Goal: Task Accomplishment & Management: Complete application form

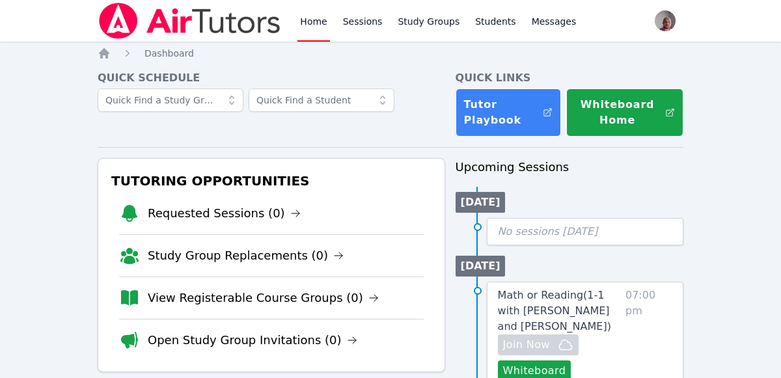
scroll to position [147, 0]
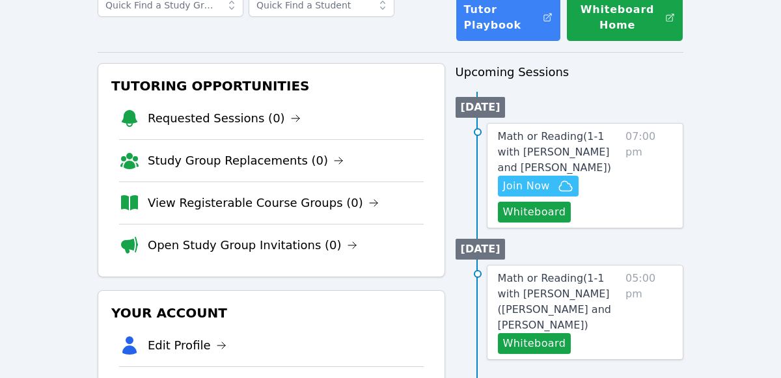
scroll to position [84, 0]
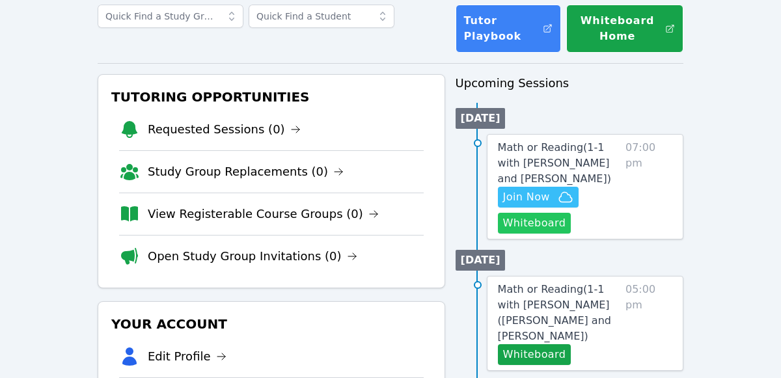
click at [550, 224] on button "Whiteboard" at bounding box center [535, 223] width 74 height 21
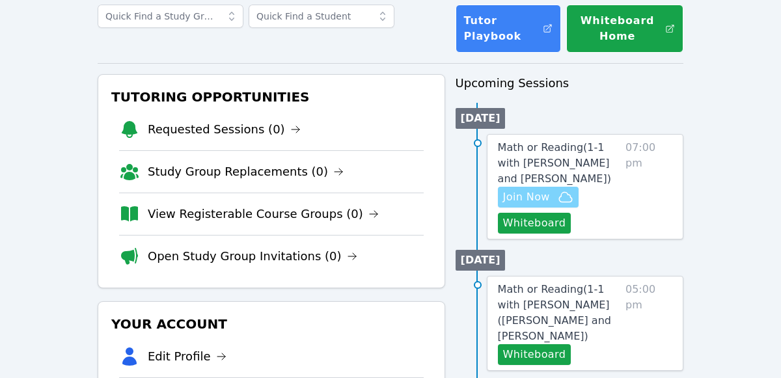
click at [560, 196] on icon "button" at bounding box center [565, 197] width 16 height 16
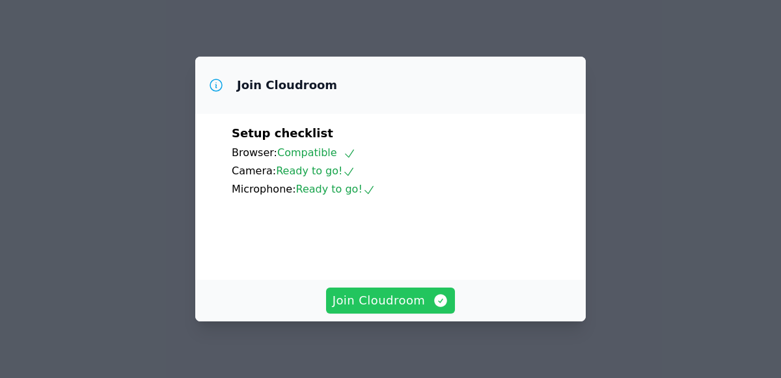
click at [437, 308] on icon "button" at bounding box center [441, 301] width 16 height 16
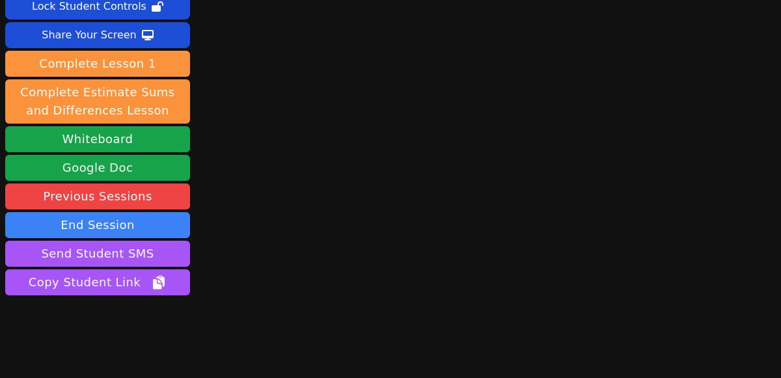
scroll to position [118, 0]
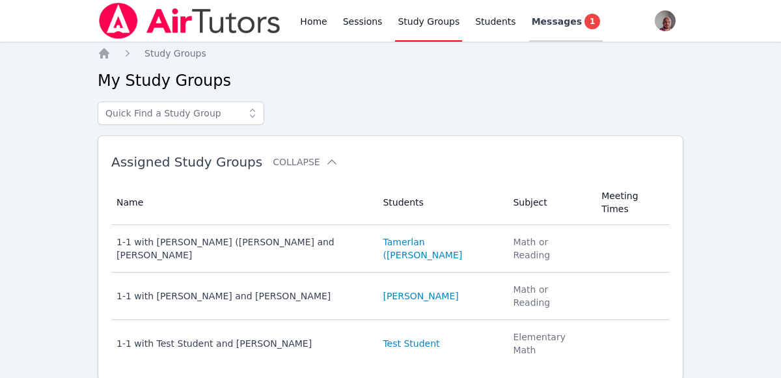
click at [543, 22] on span "Messages" at bounding box center [556, 21] width 50 height 13
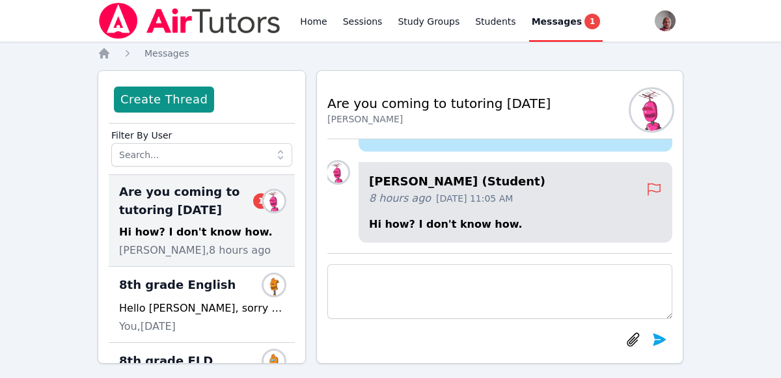
click at [500, 282] on textarea at bounding box center [499, 291] width 345 height 55
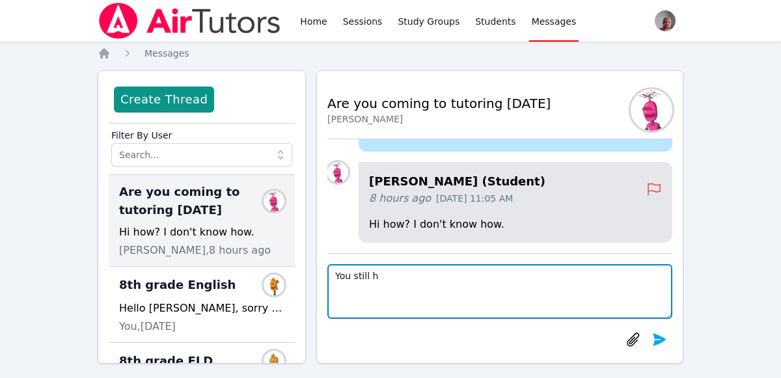
click at [436, 276] on textarea "You still h" at bounding box center [499, 291] width 345 height 55
type textarea "Y"
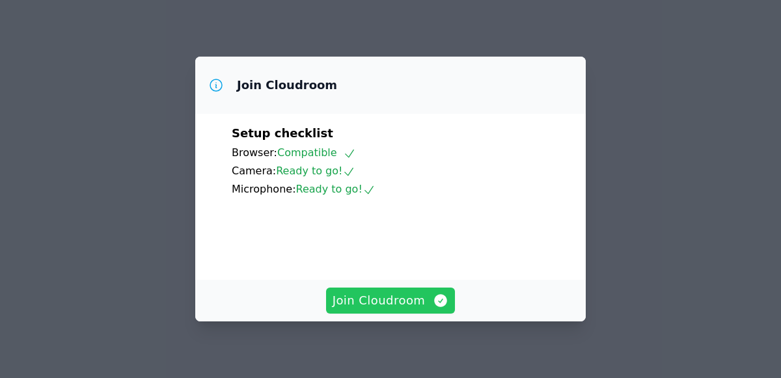
click at [422, 308] on span "Join Cloudroom" at bounding box center [390, 300] width 116 height 18
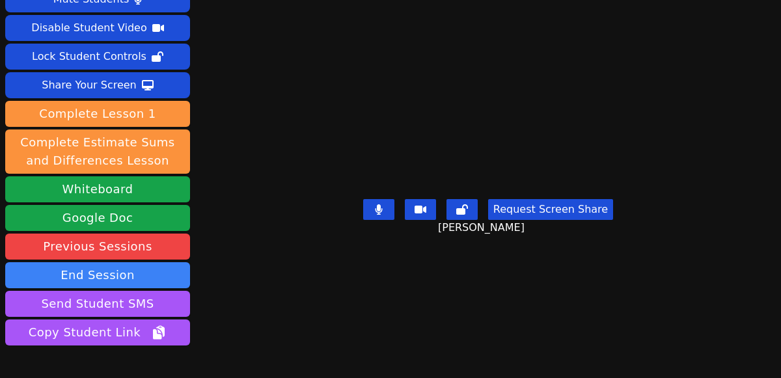
scroll to position [44, 0]
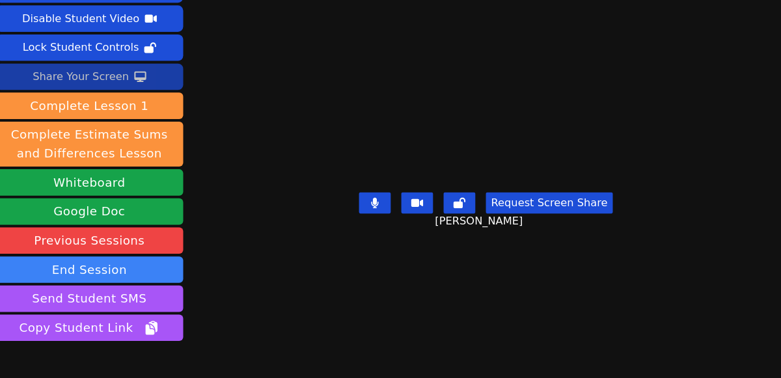
click at [163, 82] on button "Share Your Screen" at bounding box center [97, 81] width 185 height 26
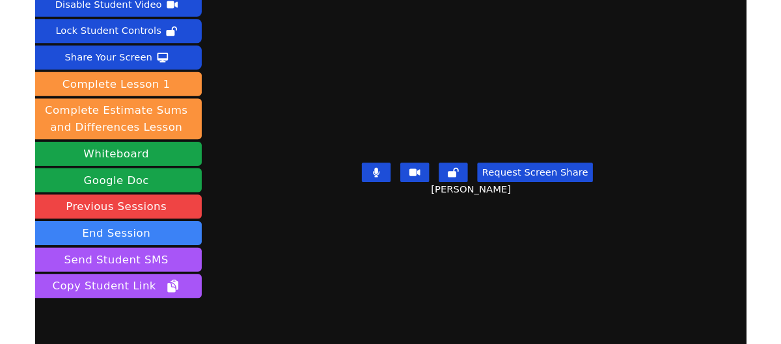
scroll to position [59, 0]
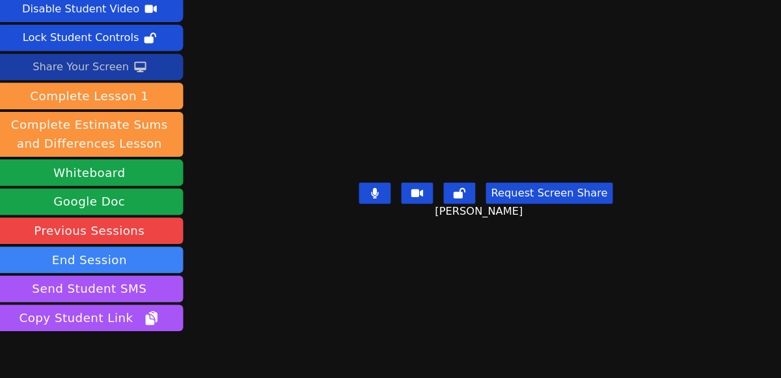
click at [152, 62] on button "Share Your Screen" at bounding box center [97, 66] width 185 height 26
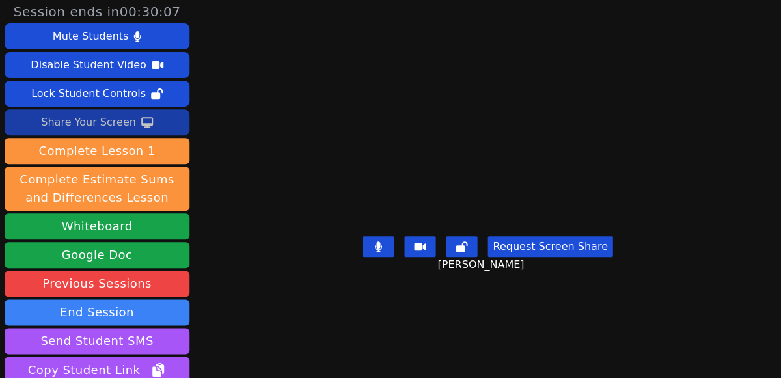
scroll to position [5, 0]
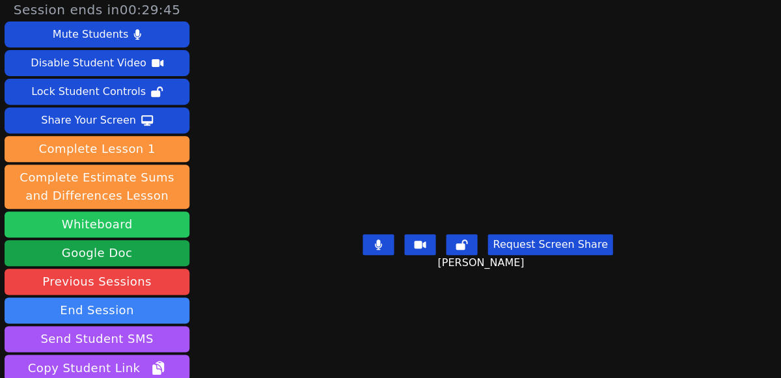
click at [143, 228] on button "Whiteboard" at bounding box center [97, 224] width 185 height 26
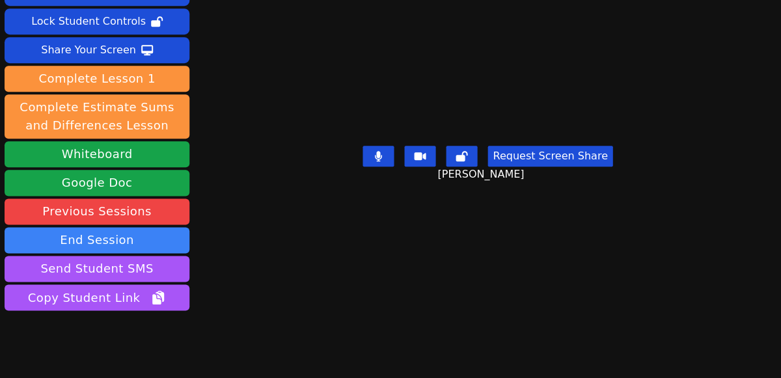
scroll to position [91, 0]
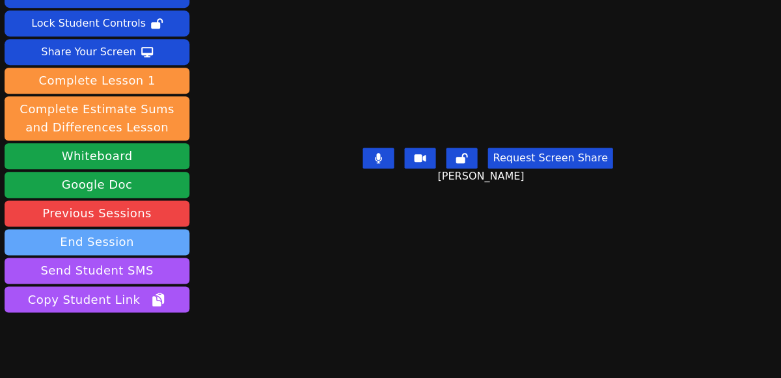
click at [156, 229] on button "End Session" at bounding box center [97, 242] width 185 height 26
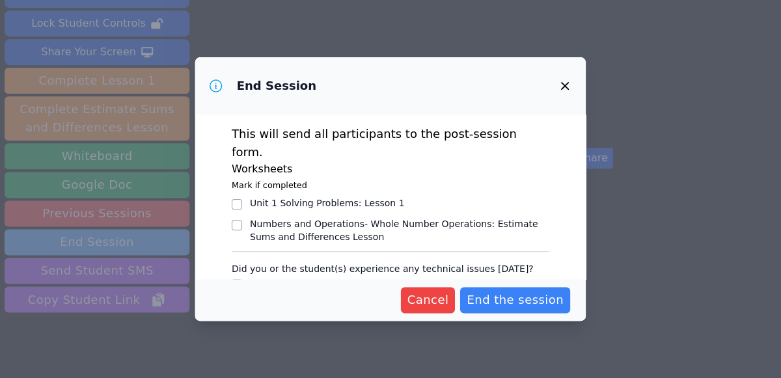
click at [567, 87] on icon "button" at bounding box center [565, 86] width 16 height 16
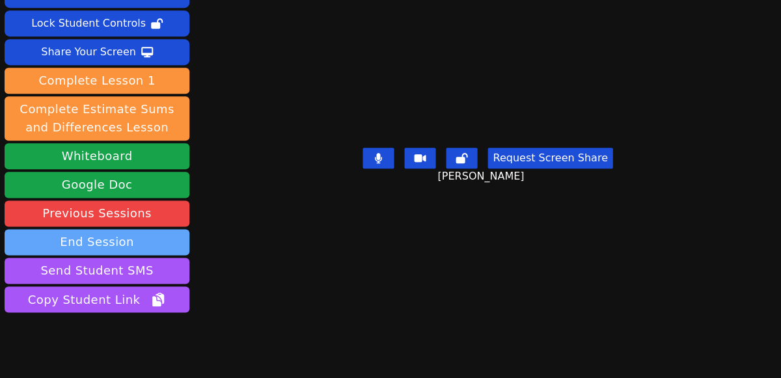
click at [156, 229] on button "End Session" at bounding box center [97, 242] width 185 height 26
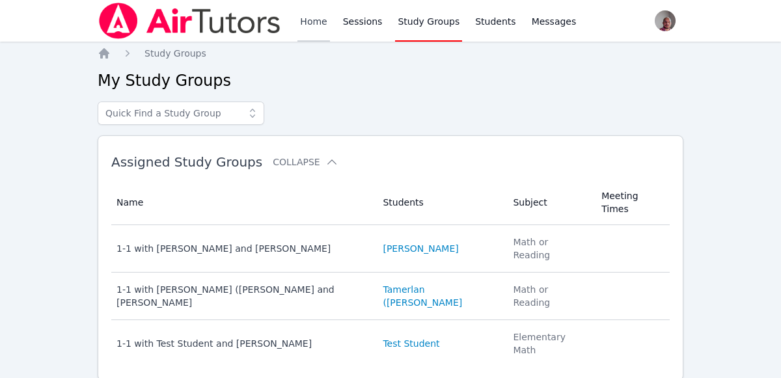
click at [323, 8] on link "Home" at bounding box center [313, 21] width 32 height 42
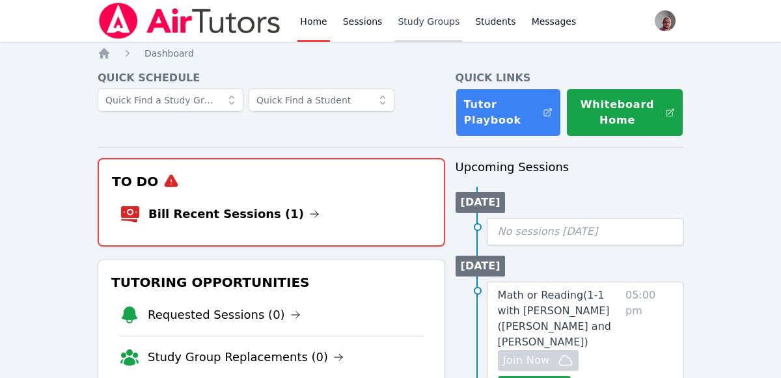
click at [427, 20] on link "Study Groups" at bounding box center [428, 21] width 67 height 42
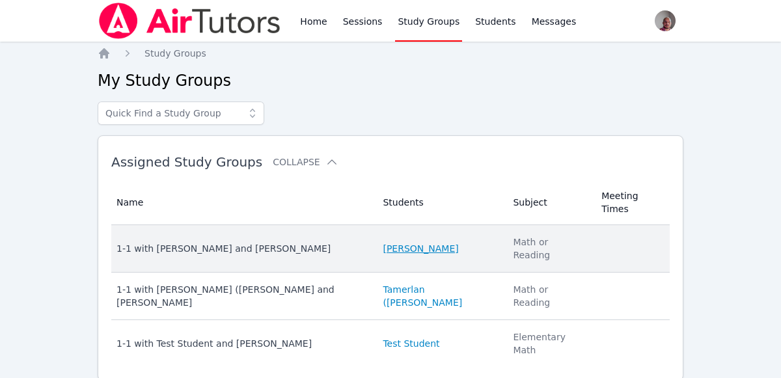
click at [407, 242] on link "[PERSON_NAME]" at bounding box center [420, 248] width 75 height 13
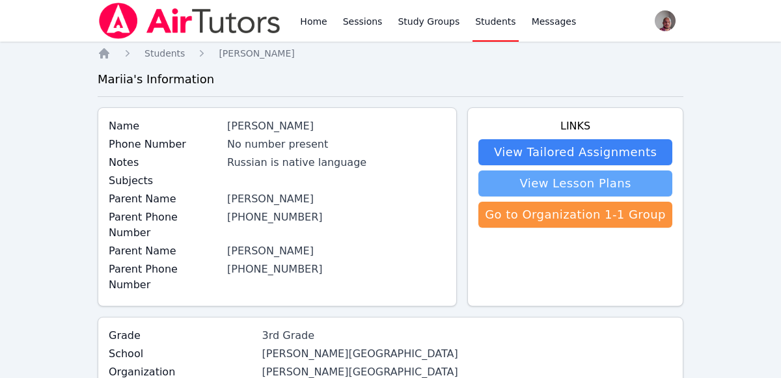
click at [639, 180] on link "View Lesson Plans" at bounding box center [575, 183] width 194 height 26
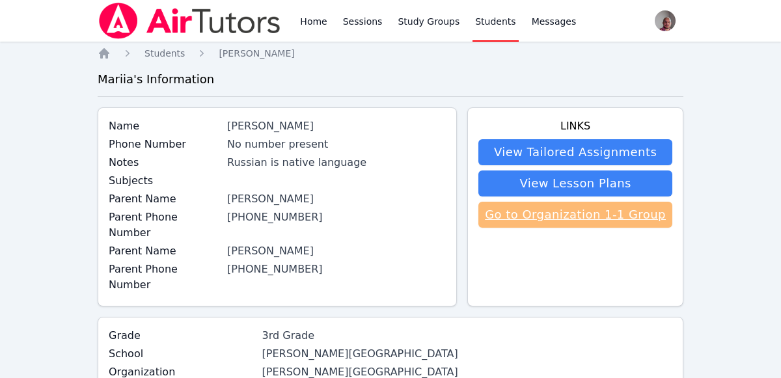
click at [636, 215] on link "Go to Organization 1-1 Group" at bounding box center [575, 215] width 194 height 26
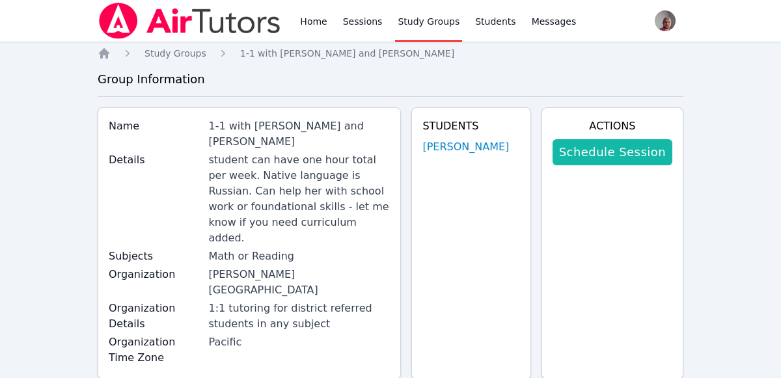
click at [647, 148] on link "Schedule Session" at bounding box center [612, 152] width 120 height 26
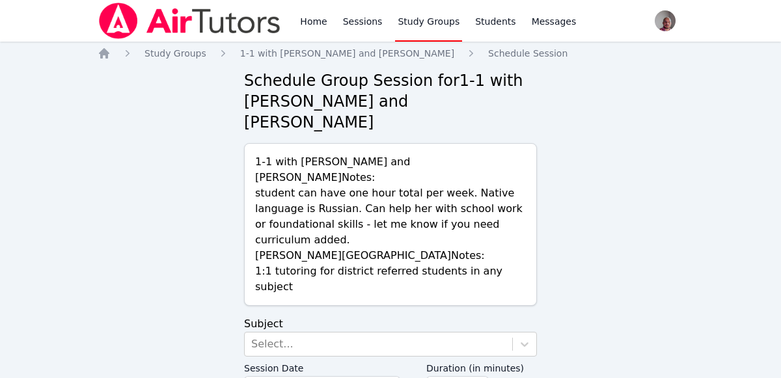
scroll to position [13, 0]
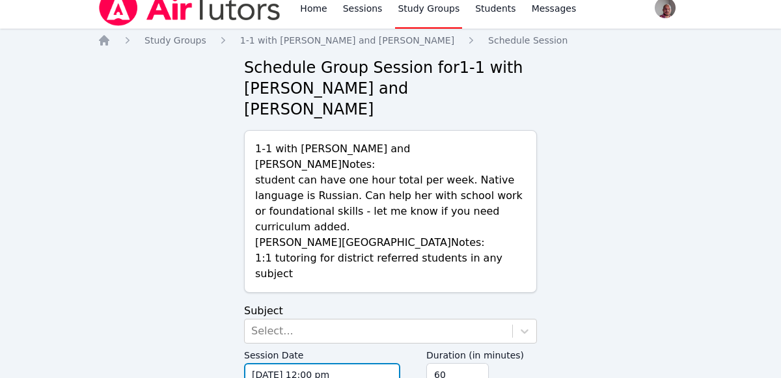
click at [300, 363] on input "09/25/2025 12:00 pm" at bounding box center [322, 374] width 156 height 23
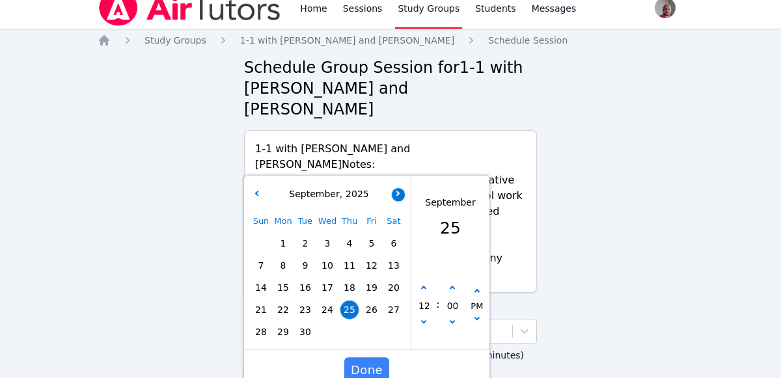
click at [397, 124] on div "Schedule Group Session for 1-1 with Maria Markina and Anton Nikitin 1-1 with Ma…" at bounding box center [390, 238] width 293 height 363
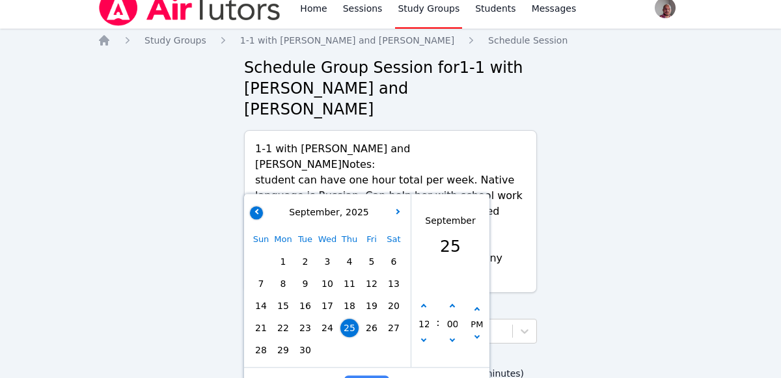
click at [254, 206] on button "button" at bounding box center [256, 212] width 13 height 13
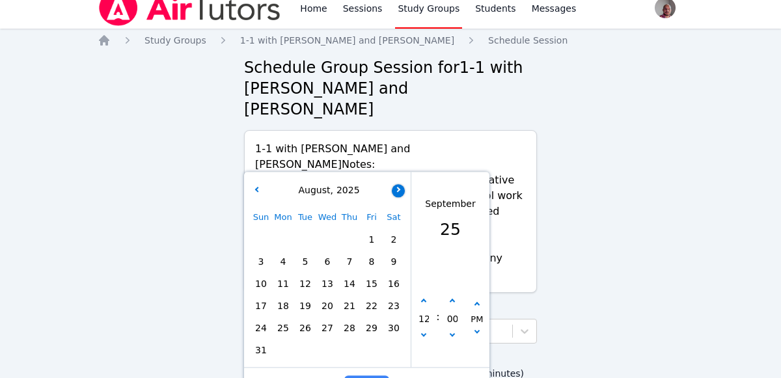
click at [400, 184] on button "button" at bounding box center [398, 190] width 13 height 13
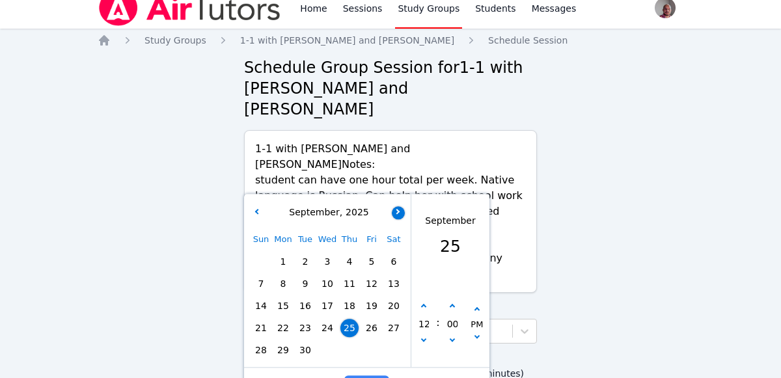
click at [397, 209] on icon "button" at bounding box center [396, 211] width 5 height 5
click at [349, 252] on span "2" at bounding box center [349, 261] width 18 height 18
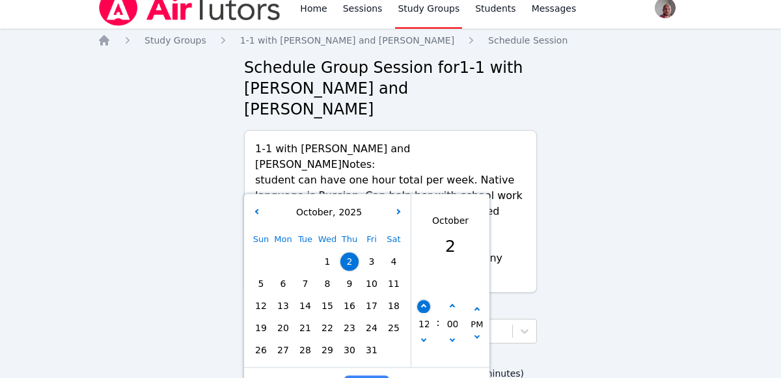
click at [423, 304] on icon "button" at bounding box center [423, 306] width 5 height 5
type input "10/02/2025 01:00 pm"
type input "01"
click at [423, 304] on icon "button" at bounding box center [423, 306] width 5 height 5
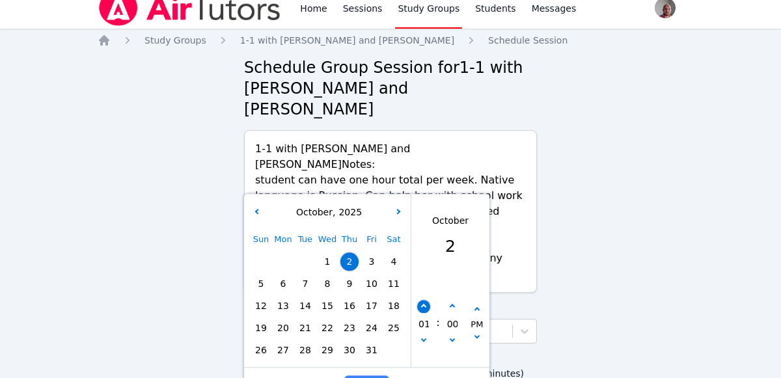
type input "10/02/2025 03:00 pm"
type input "03"
click at [423, 304] on icon "button" at bounding box center [423, 306] width 5 height 5
type input "10/02/2025 04:00 pm"
type input "04"
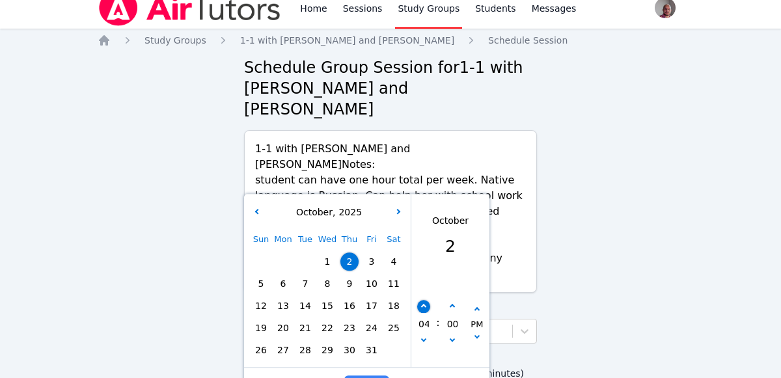
click at [423, 304] on icon "button" at bounding box center [423, 306] width 5 height 5
type input "10/02/2025 05:00 pm"
type input "05"
click at [423, 304] on icon "button" at bounding box center [423, 306] width 5 height 5
type input "10/02/2025 06:00 pm"
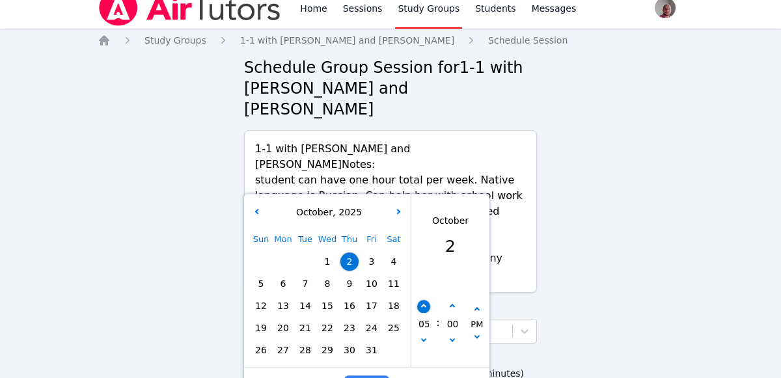
type input "06"
click at [423, 304] on icon "button" at bounding box center [423, 306] width 5 height 5
type input "10/02/2025 07:00 pm"
type input "07"
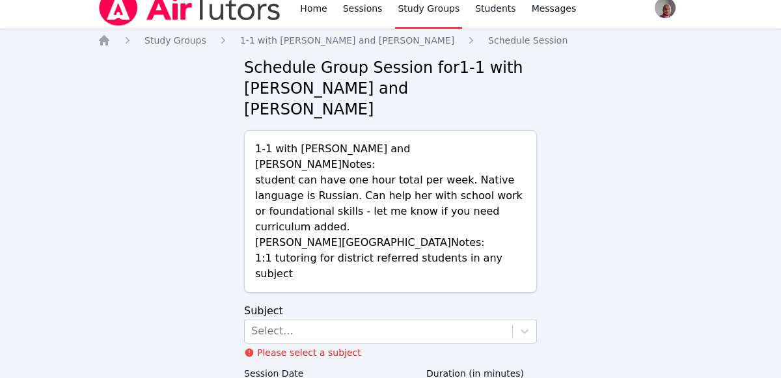
scroll to position [31, 0]
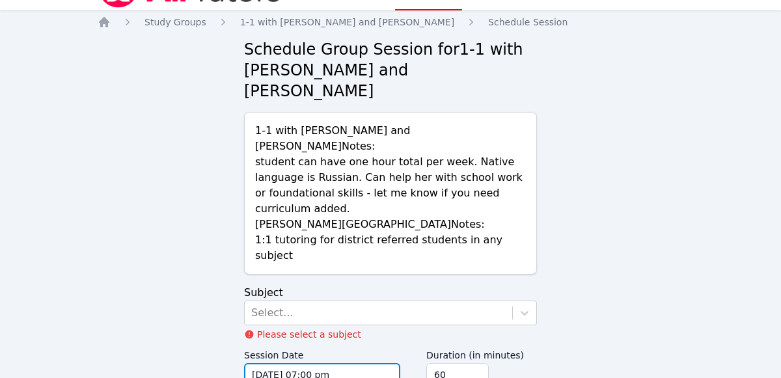
click at [381, 363] on input "10/02/2025 07:00 pm" at bounding box center [322, 374] width 156 height 23
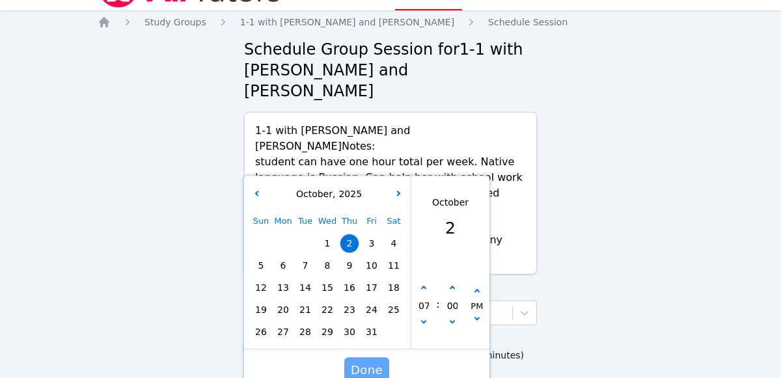
click at [375, 361] on span "Done" at bounding box center [367, 370] width 32 height 18
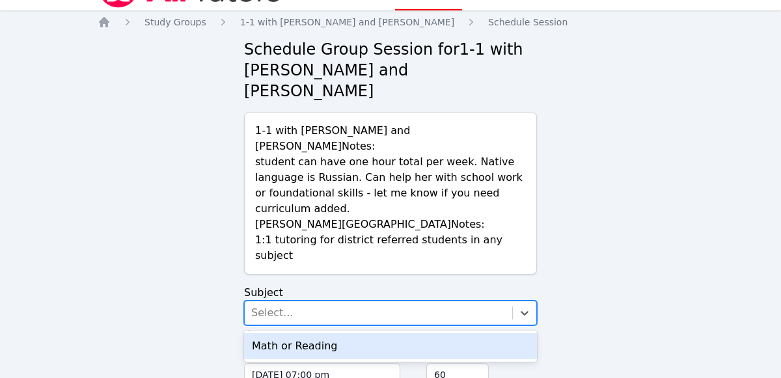
click at [432, 333] on div "Math or Reading" at bounding box center [390, 346] width 293 height 26
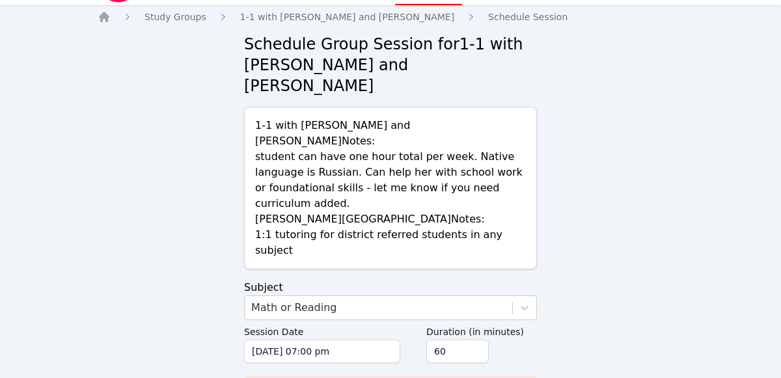
scroll to position [57, 0]
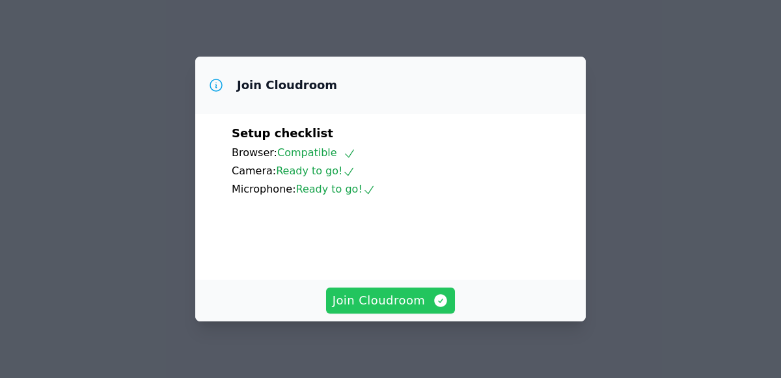
click at [435, 300] on icon "button" at bounding box center [441, 300] width 13 height 13
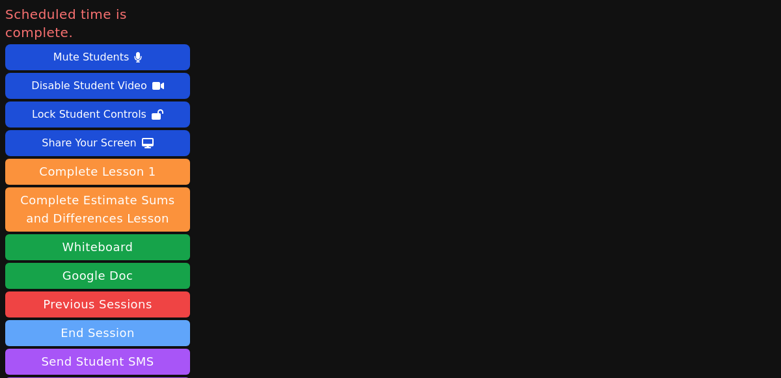
click at [162, 322] on button "End Session" at bounding box center [97, 333] width 185 height 26
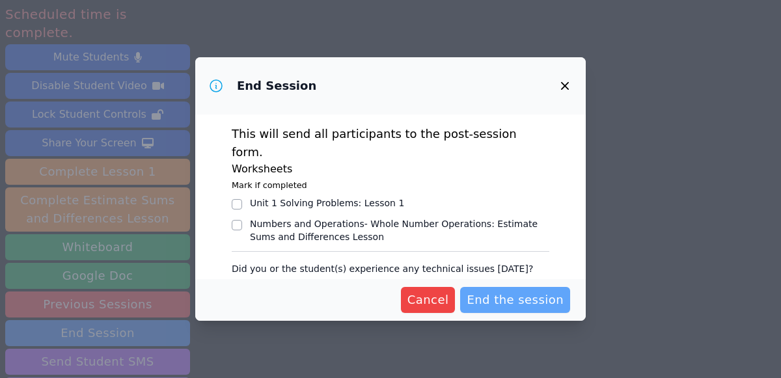
click at [530, 308] on span "End the session" at bounding box center [514, 300] width 97 height 18
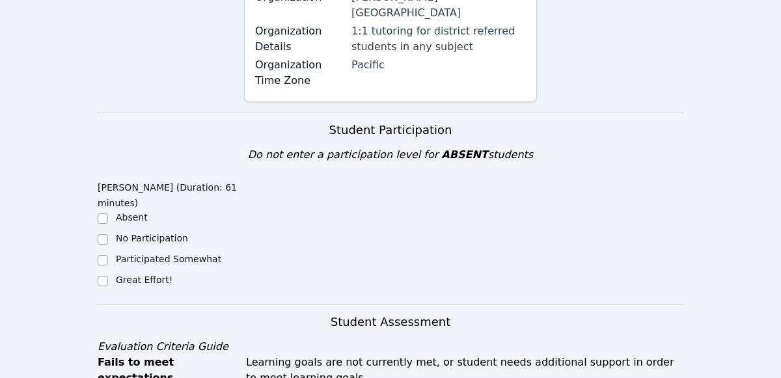
scroll to position [345, 0]
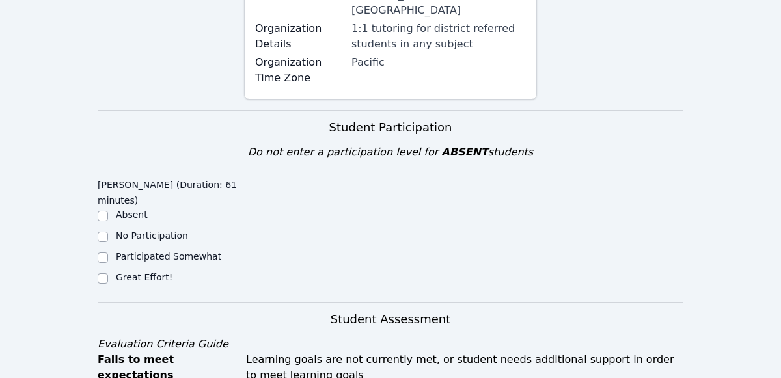
click at [147, 272] on label "Great Effort!" at bounding box center [144, 277] width 57 height 10
click at [108, 273] on input "Great Effort!" at bounding box center [103, 278] width 10 height 10
checkbox input "true"
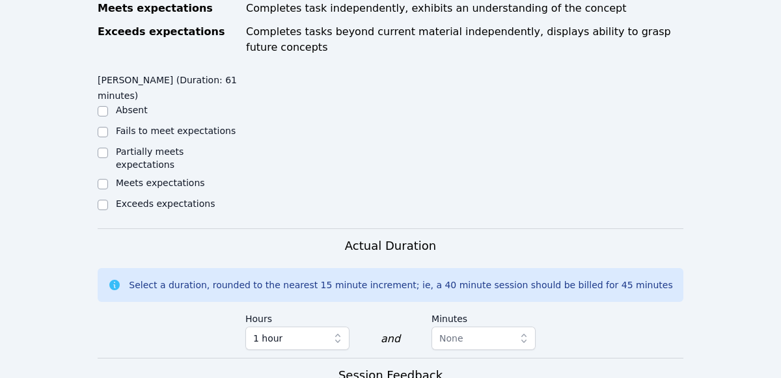
scroll to position [770, 0]
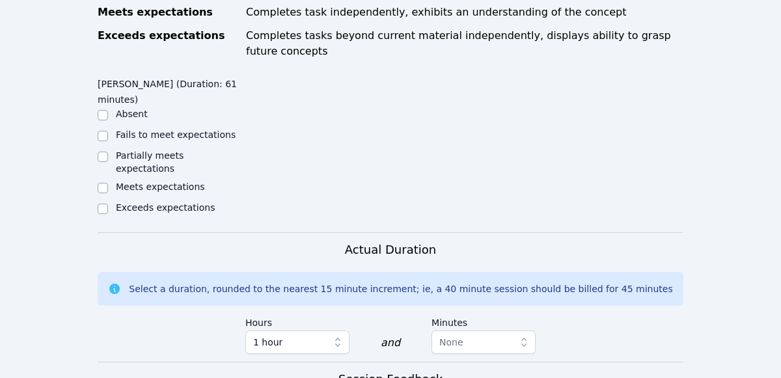
click at [167, 181] on label "Meets expectations" at bounding box center [160, 186] width 89 height 10
click at [108, 183] on input "Meets expectations" at bounding box center [103, 188] width 10 height 10
checkbox input "true"
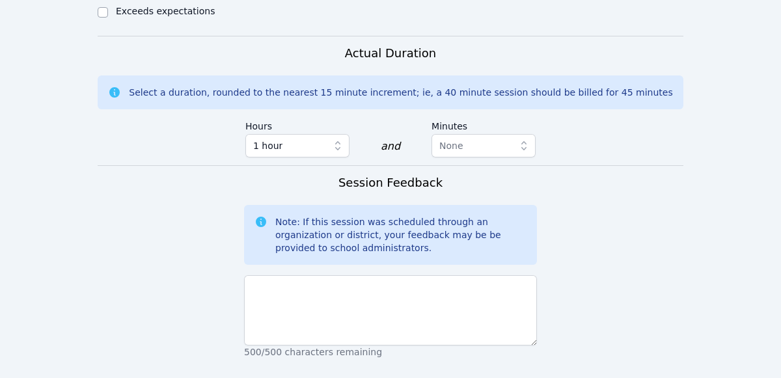
scroll to position [971, 0]
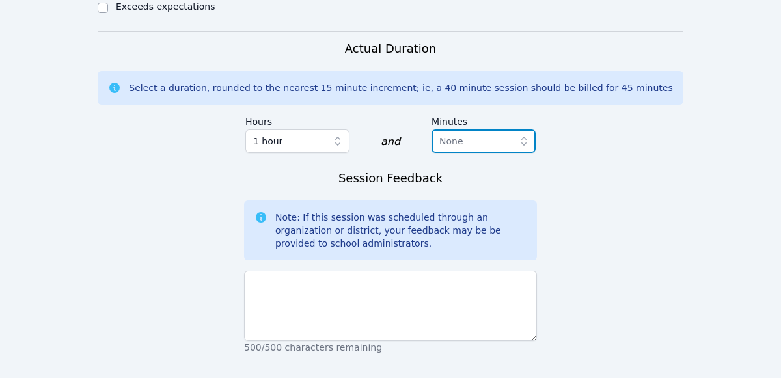
click at [520, 135] on icon "button" at bounding box center [523, 141] width 13 height 13
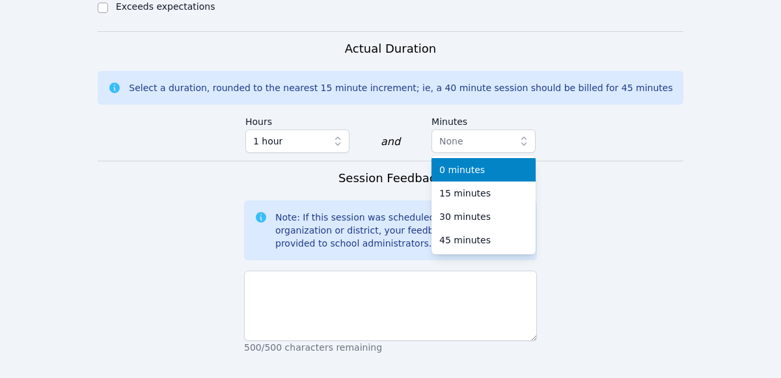
click at [502, 163] on div "0 minutes" at bounding box center [483, 169] width 88 height 13
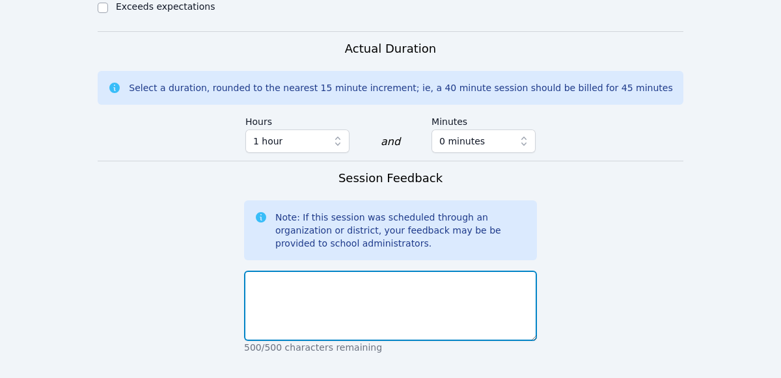
click at [414, 271] on textarea at bounding box center [390, 306] width 293 height 70
click at [323, 271] on textarea "We continued on working on the Science" at bounding box center [390, 306] width 293 height 70
click at [438, 271] on textarea "We continued working on the Science" at bounding box center [390, 306] width 293 height 70
click at [438, 271] on textarea "We continued working on the Science assignment pages 5 and 6" at bounding box center [390, 306] width 293 height 70
click at [455, 271] on textarea "We continued working on the Science assignment pages 5 and 6" at bounding box center [390, 306] width 293 height 70
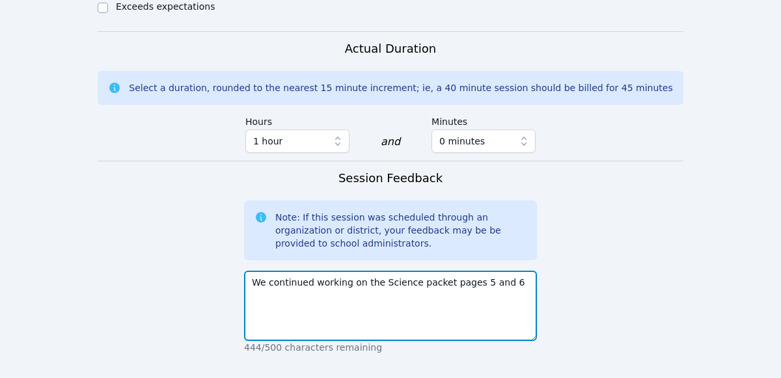
click at [507, 271] on textarea "We continued working on the Science packet pages 5 and 6" at bounding box center [390, 306] width 293 height 70
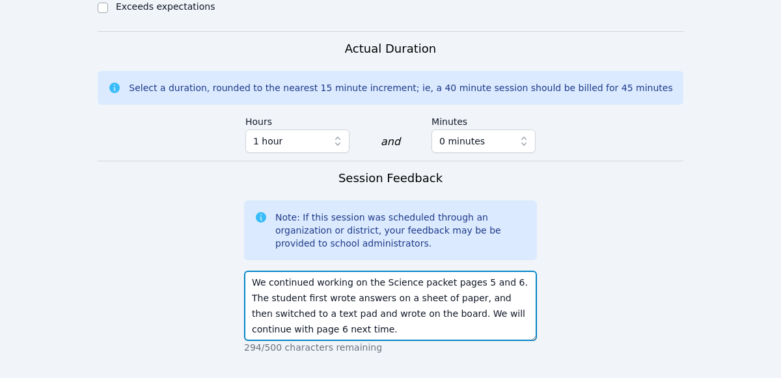
click at [257, 271] on textarea "We continued working on the Science packet pages 5 and 6. The student first wro…" at bounding box center [390, 306] width 293 height 70
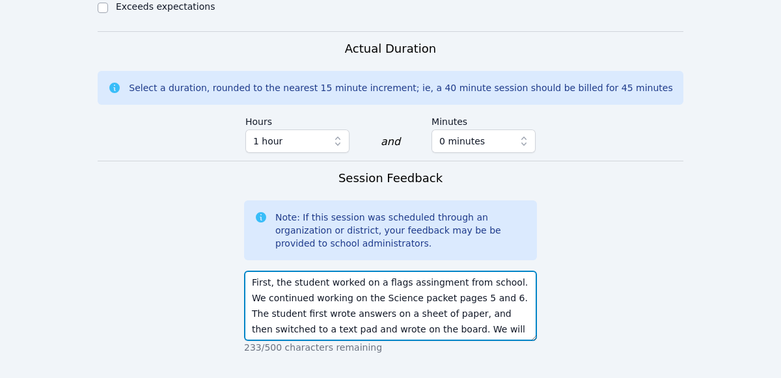
click at [419, 271] on textarea "First, the student worked on a flags assingment from school. We continued worki…" at bounding box center [390, 306] width 293 height 70
click at [514, 271] on textarea "First, the student worked on a flags assignment from school. We continued worki…" at bounding box center [390, 306] width 293 height 70
click at [510, 271] on textarea "First, the student worked on a flags assignment from school. We continued worki…" at bounding box center [390, 306] width 293 height 70
click at [500, 271] on textarea "First, the student worked on a flags assignment from school. We continued worki…" at bounding box center [390, 306] width 293 height 70
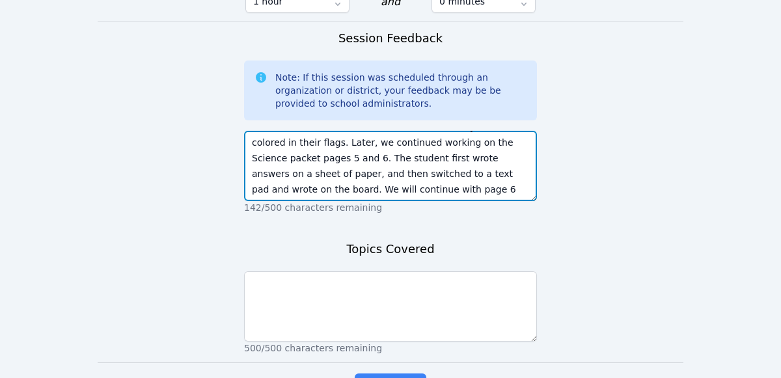
scroll to position [1135, 0]
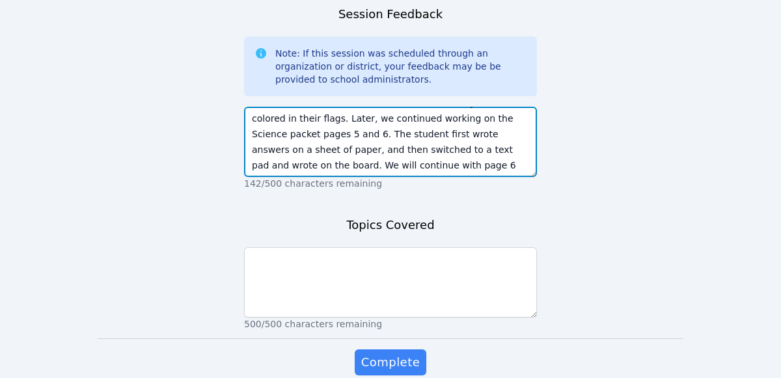
type textarea "First, the student worked on a flags assignment from school. She wrote names of…"
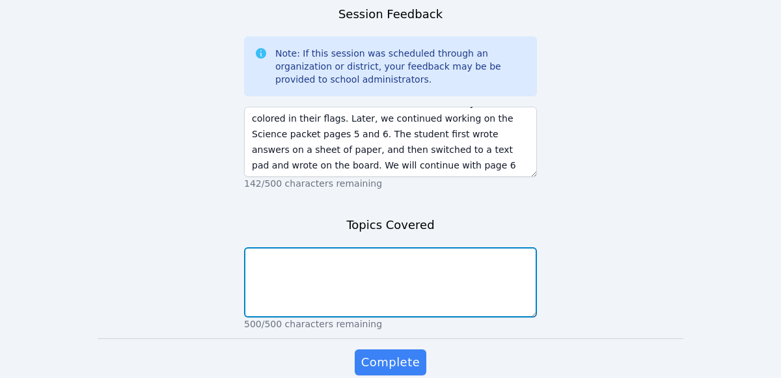
click at [493, 247] on textarea at bounding box center [390, 282] width 293 height 70
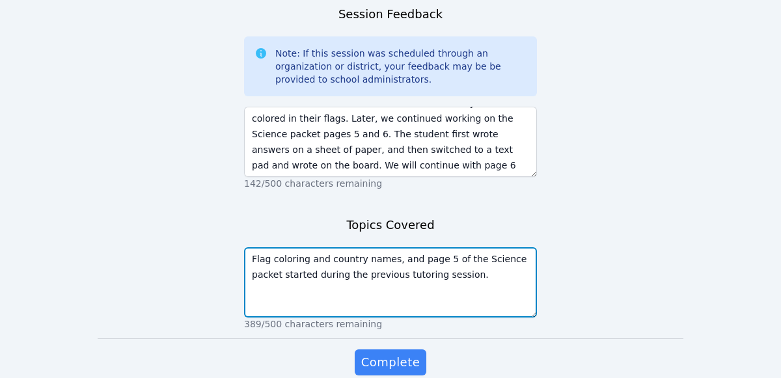
type textarea "Flag coloring and country names, and page 5 of the Science packet started durin…"
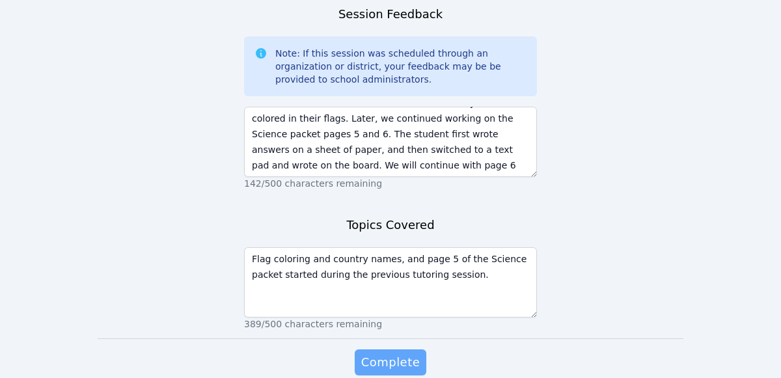
click at [399, 349] on button "Complete" at bounding box center [391, 362] width 72 height 26
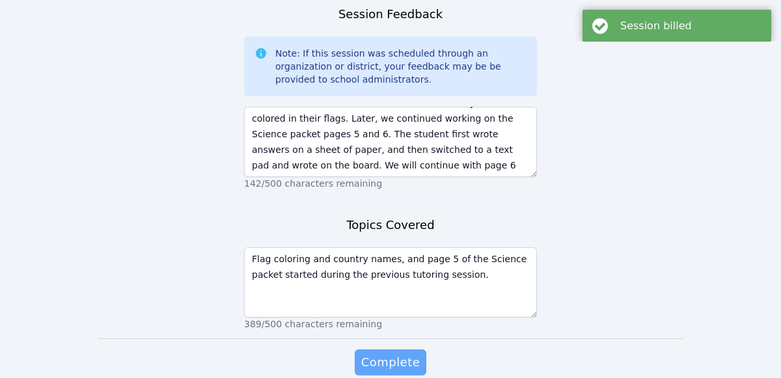
scroll to position [0, 0]
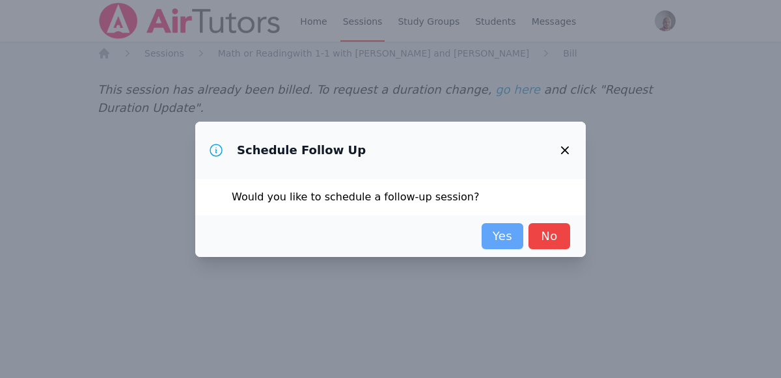
click at [498, 247] on link "Yes" at bounding box center [502, 236] width 42 height 26
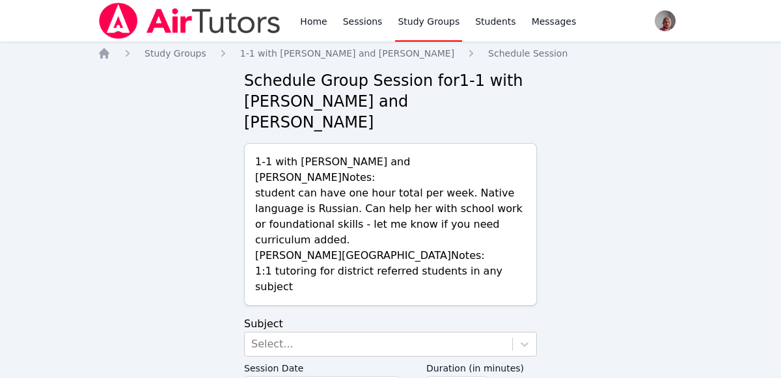
scroll to position [13, 0]
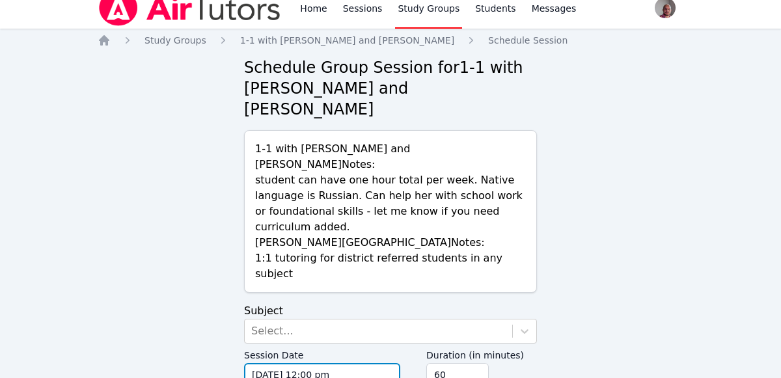
click at [351, 363] on input "[DATE] 12:00 pm" at bounding box center [322, 374] width 156 height 23
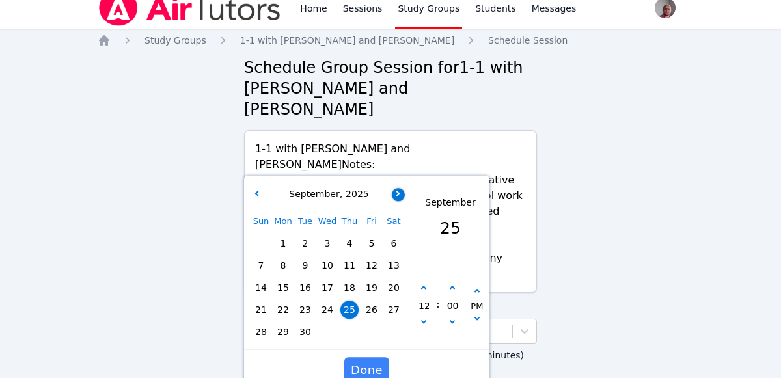
click at [397, 124] on div "Schedule Group Session for 1-1 with [PERSON_NAME] and [PERSON_NAME] 1-1 with [P…" at bounding box center [390, 238] width 293 height 363
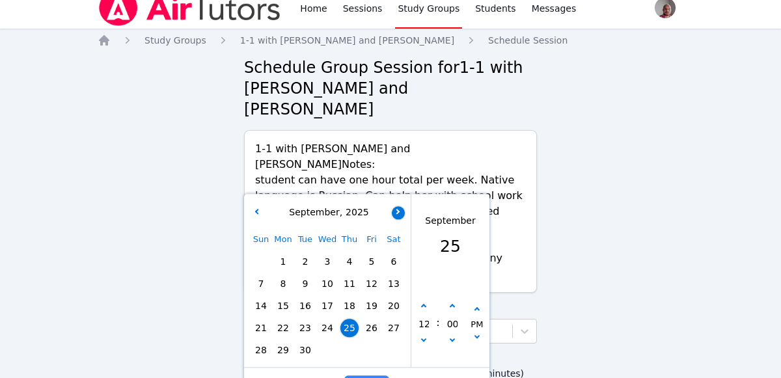
click at [400, 206] on button "button" at bounding box center [398, 212] width 13 height 13
click at [347, 252] on span "2" at bounding box center [349, 261] width 18 height 18
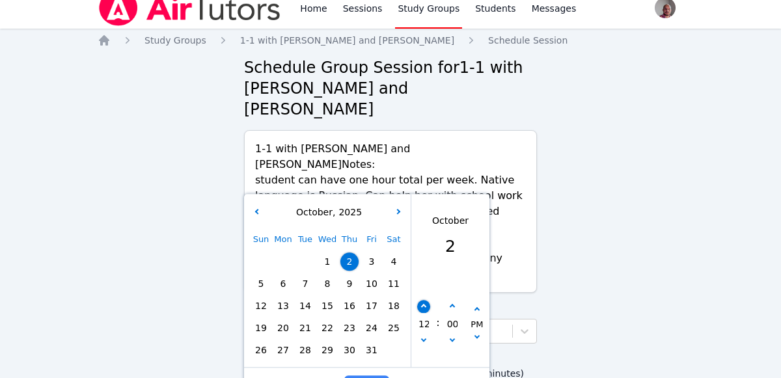
click at [423, 304] on icon "button" at bounding box center [423, 306] width 5 height 5
type input "[DATE] 01:00 pm"
type input "01"
click at [427, 301] on button "button" at bounding box center [423, 307] width 13 height 13
type input "[DATE] 02:00 pm"
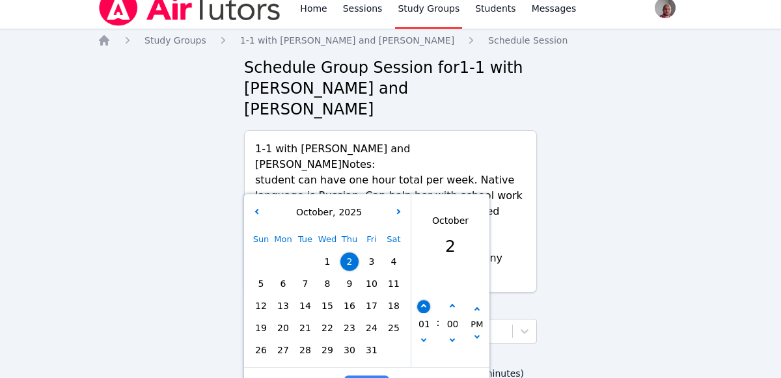
type input "02"
click at [427, 301] on button "button" at bounding box center [423, 307] width 13 height 13
type input "10/02/2025 03:00 pm"
type input "03"
click at [427, 301] on button "button" at bounding box center [423, 307] width 13 height 13
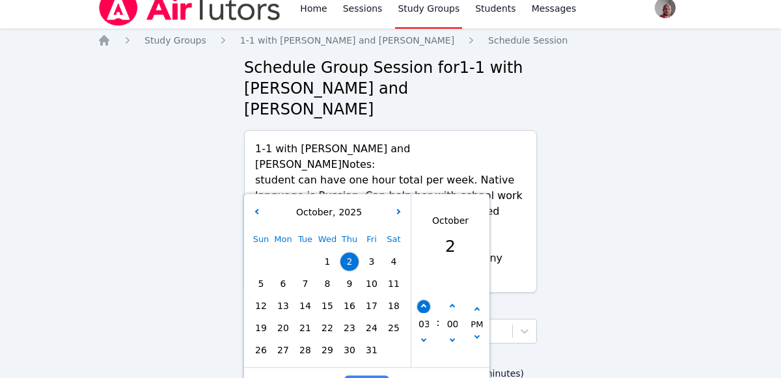
type input "10/02/2025 04:00 pm"
type input "04"
click at [423, 304] on icon "button" at bounding box center [423, 306] width 5 height 5
type input "10/02/2025 05:00 pm"
type input "05"
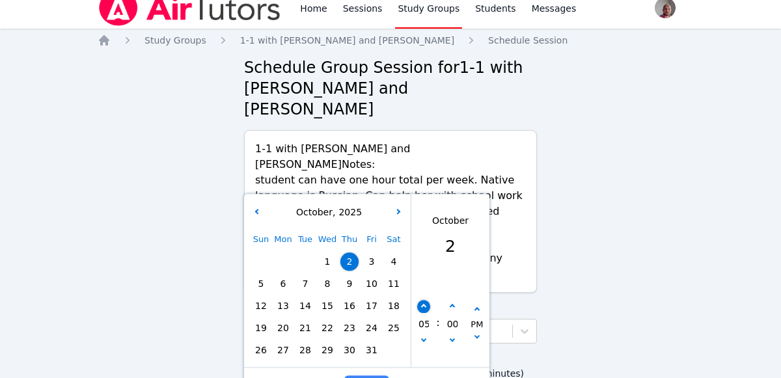
click at [425, 304] on icon "button" at bounding box center [423, 306] width 5 height 5
type input "10/02/2025 06:00 pm"
type input "06"
click at [425, 304] on icon "button" at bounding box center [423, 306] width 5 height 5
type input "10/02/2025 07:00 pm"
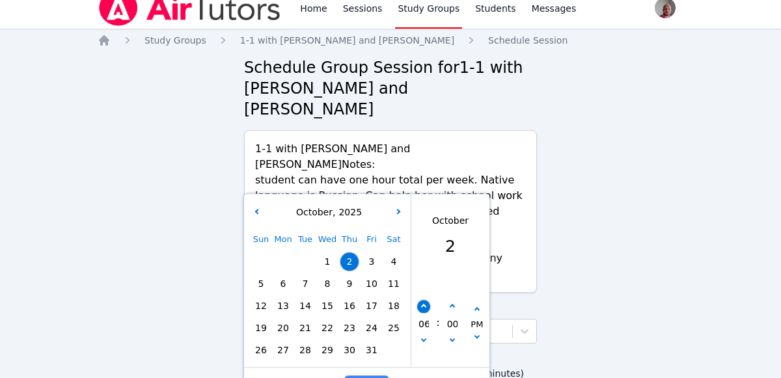
type input "07"
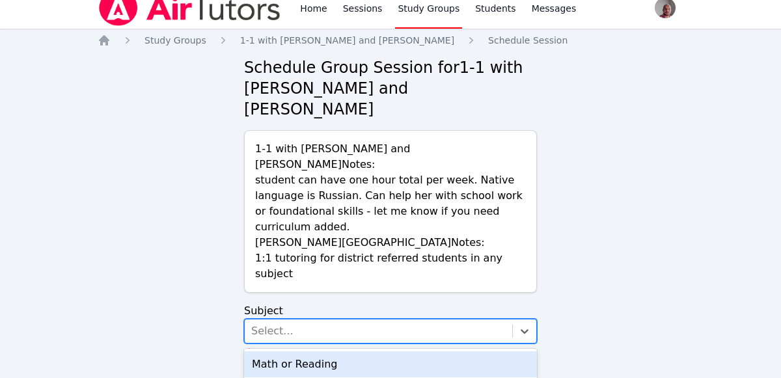
click at [438, 351] on div "Math or Reading" at bounding box center [390, 364] width 293 height 26
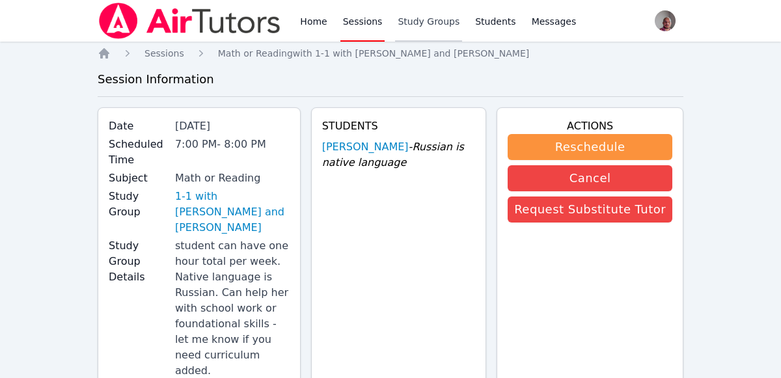
click at [420, 16] on link "Study Groups" at bounding box center [428, 21] width 67 height 42
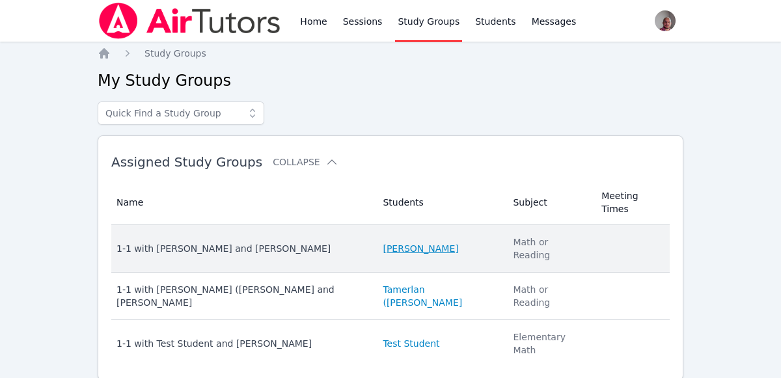
click at [402, 242] on link "Mariia Markina" at bounding box center [420, 248] width 75 height 13
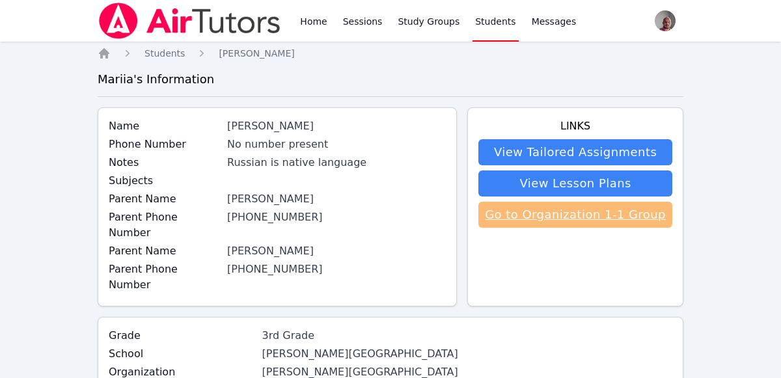
click at [610, 220] on link "Go to Organization 1-1 Group" at bounding box center [575, 215] width 194 height 26
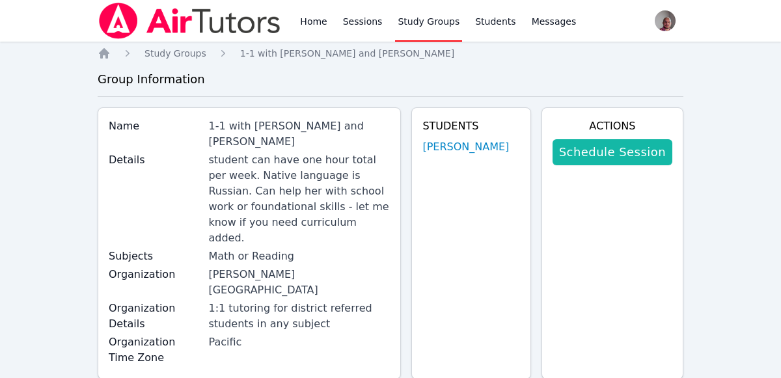
click at [626, 161] on link "Schedule Session" at bounding box center [612, 152] width 120 height 26
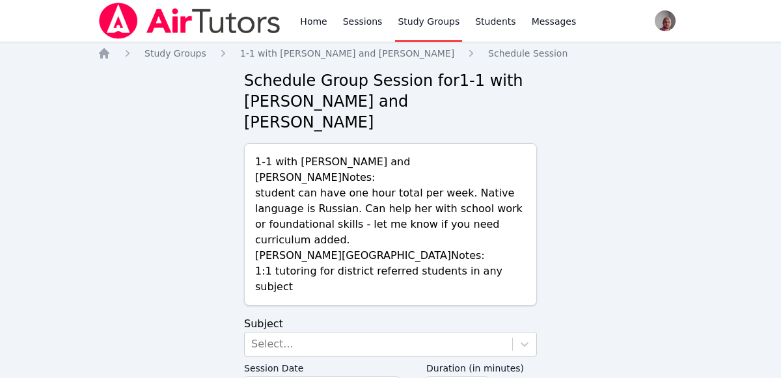
scroll to position [13, 0]
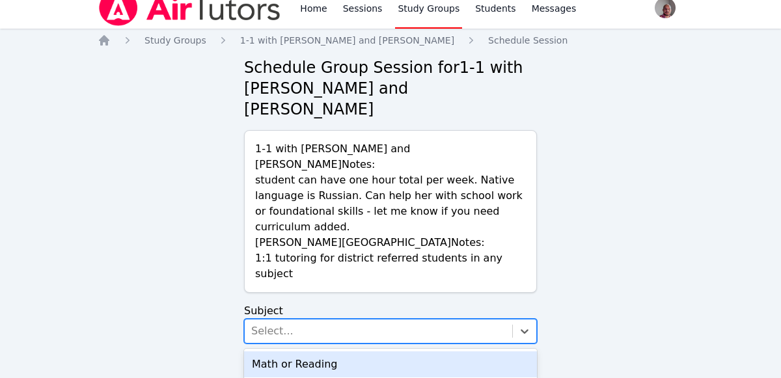
click at [431, 351] on div "Math or Reading" at bounding box center [390, 364] width 293 height 26
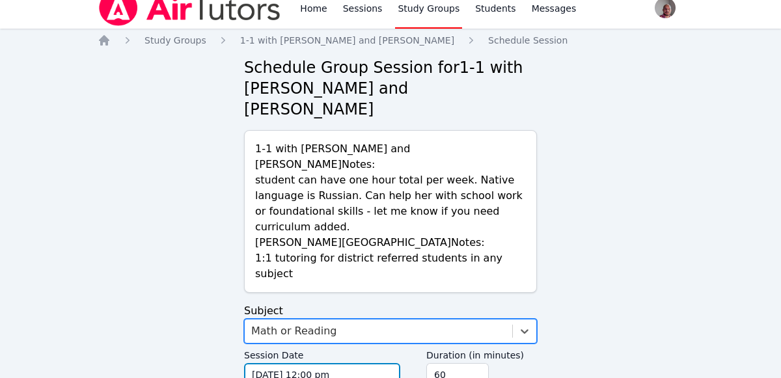
click at [352, 363] on input "09/25/2025 12:00 pm" at bounding box center [322, 374] width 156 height 23
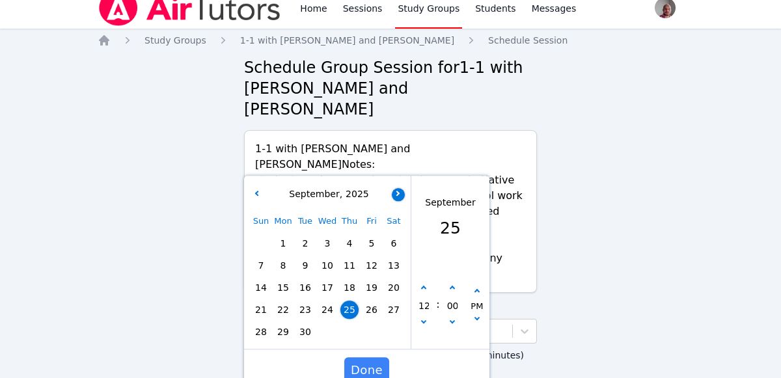
click at [397, 191] on icon "button" at bounding box center [396, 193] width 5 height 5
click at [349, 234] on span "2" at bounding box center [349, 243] width 18 height 18
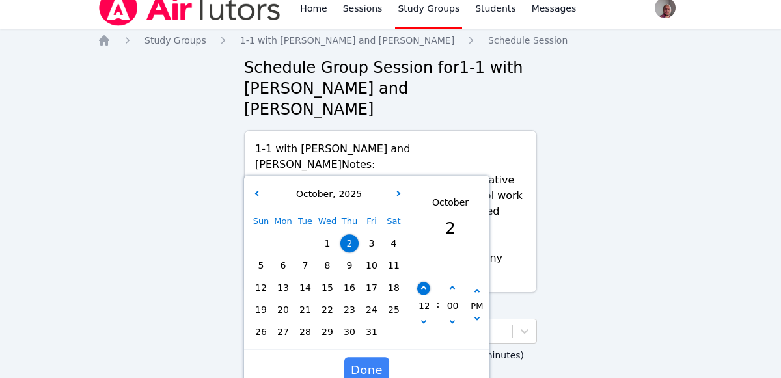
click at [423, 286] on icon "button" at bounding box center [423, 288] width 5 height 5
type input "10/02/2025 01:00 pm"
type input "01"
click at [427, 282] on button "button" at bounding box center [423, 288] width 13 height 13
type input "10/02/2025 02:00 pm"
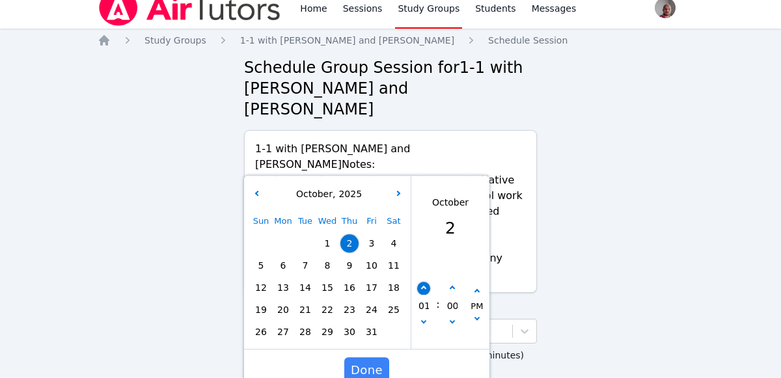
type input "02"
click at [423, 286] on icon "button" at bounding box center [423, 288] width 5 height 5
type input "10/02/2025 03:00 pm"
type input "03"
click at [423, 286] on icon "button" at bounding box center [423, 288] width 5 height 5
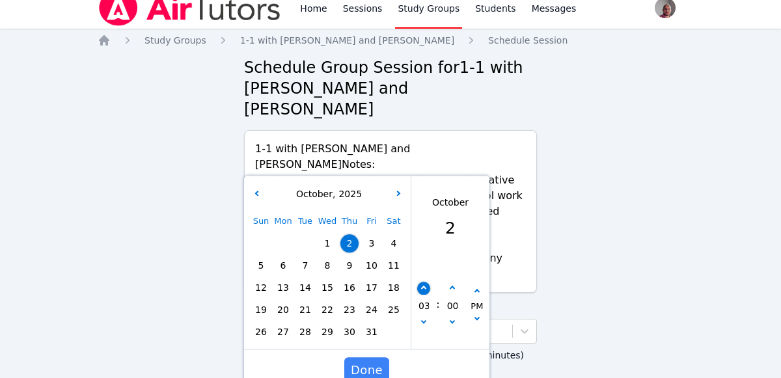
type input "10/02/2025 04:00 pm"
type input "04"
click at [423, 286] on icon "button" at bounding box center [423, 288] width 5 height 5
type input "10/02/2025 05:00 pm"
type input "05"
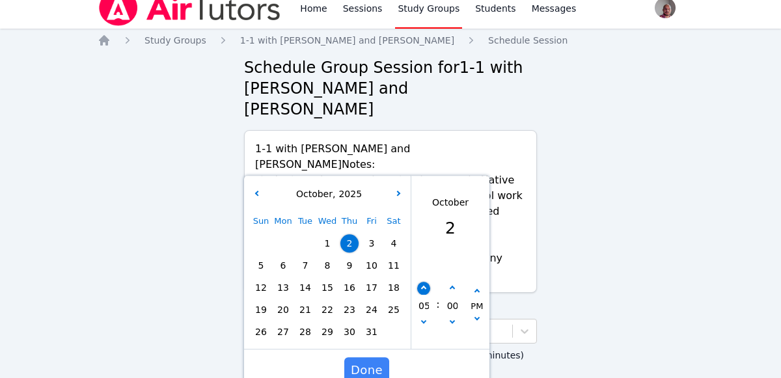
click at [423, 286] on icon "button" at bounding box center [423, 288] width 5 height 5
type input "10/02/2025 06:00 pm"
type input "06"
click at [423, 282] on button "button" at bounding box center [423, 288] width 13 height 13
type input "10/02/2025 07:00 pm"
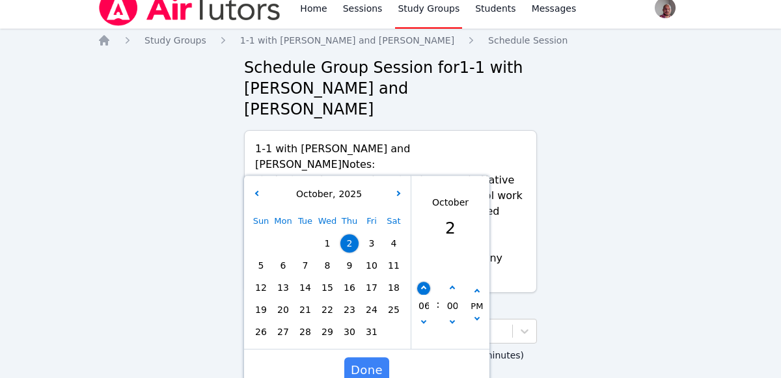
type input "07"
click at [371, 361] on span "Done" at bounding box center [367, 370] width 32 height 18
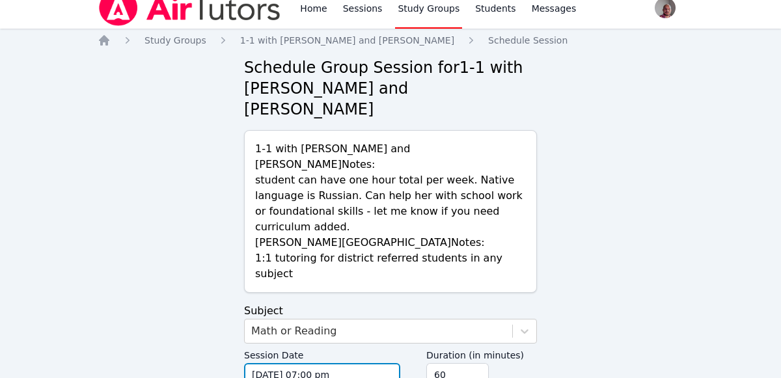
click at [371, 363] on input "10/02/2025 07:00 pm" at bounding box center [322, 374] width 156 height 23
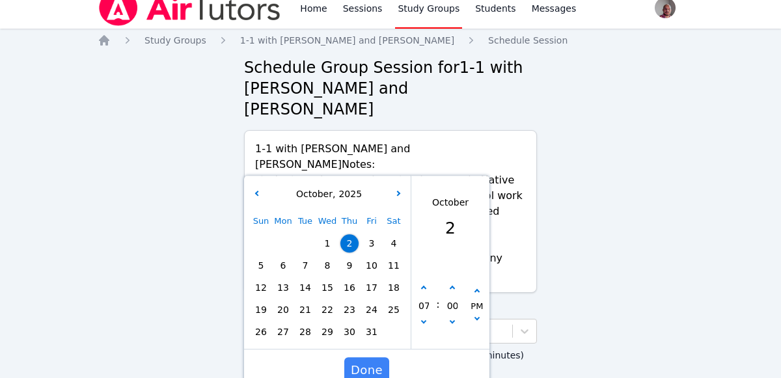
click at [347, 256] on span "9" at bounding box center [349, 265] width 18 height 18
type input "10/09/2025 07:00 pm"
click at [366, 361] on span "Done" at bounding box center [367, 370] width 32 height 18
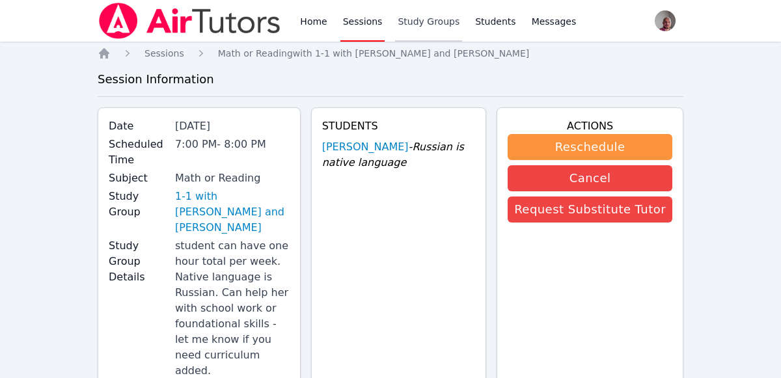
click at [426, 9] on link "Study Groups" at bounding box center [428, 21] width 67 height 42
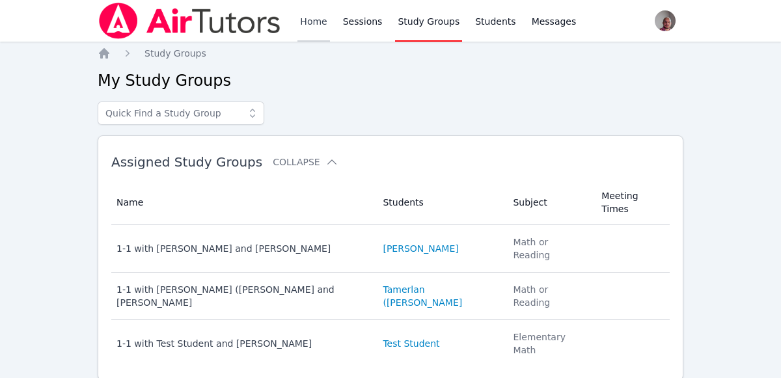
click at [301, 31] on link "Home" at bounding box center [313, 21] width 32 height 42
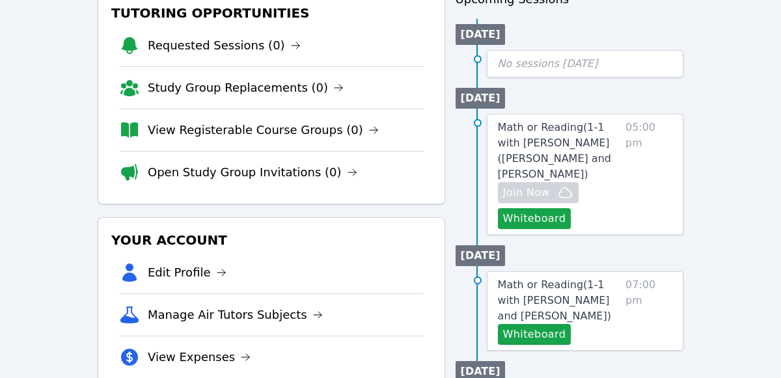
scroll to position [248, 0]
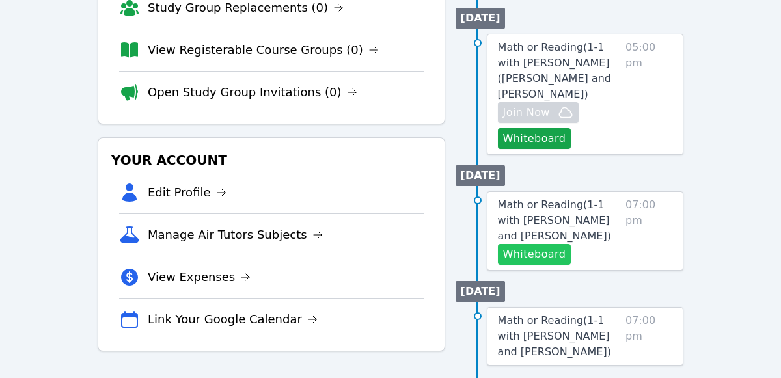
click at [552, 244] on button "Whiteboard" at bounding box center [535, 254] width 74 height 21
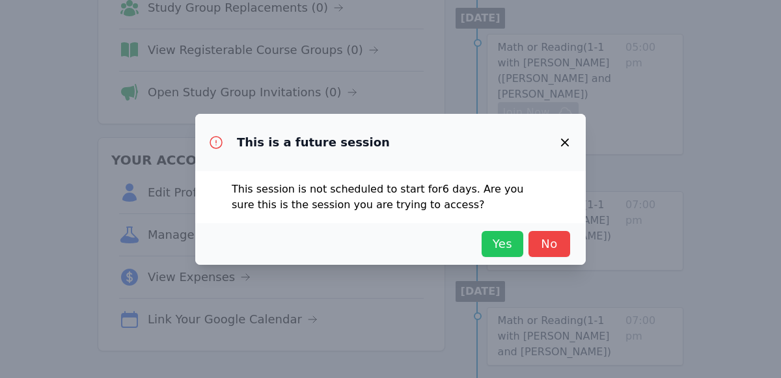
click at [501, 242] on span "Yes" at bounding box center [502, 244] width 29 height 18
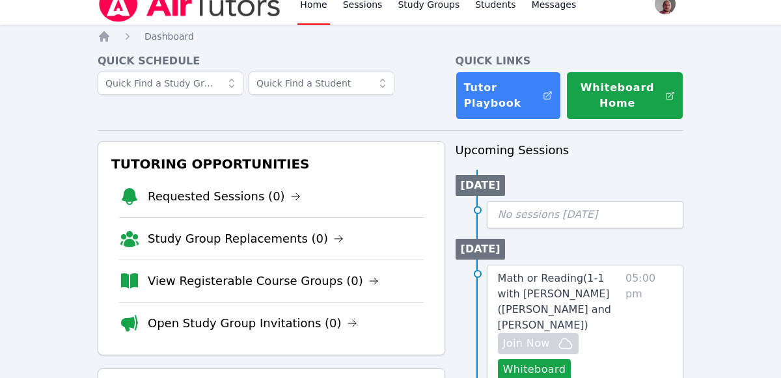
scroll to position [0, 0]
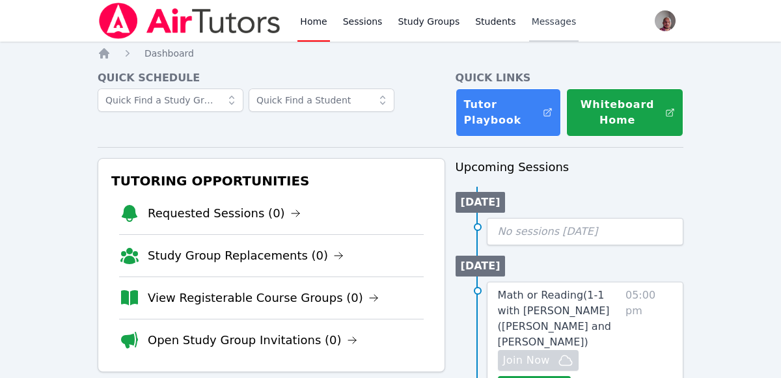
click at [539, 25] on span "Messages" at bounding box center [553, 21] width 45 height 13
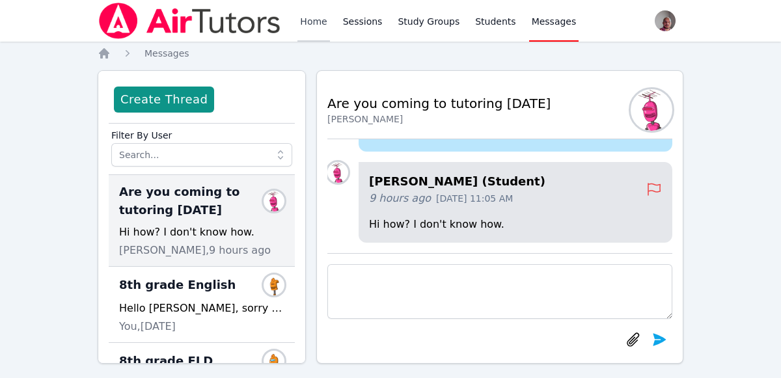
click at [321, 24] on link "Home" at bounding box center [313, 21] width 32 height 42
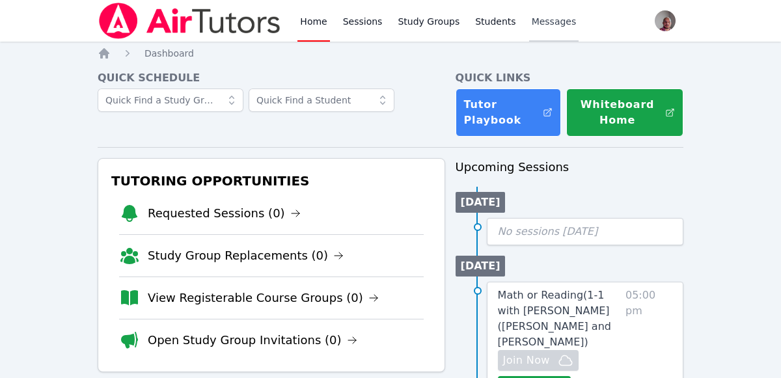
click at [532, 33] on link "Messages" at bounding box center [554, 21] width 50 height 42
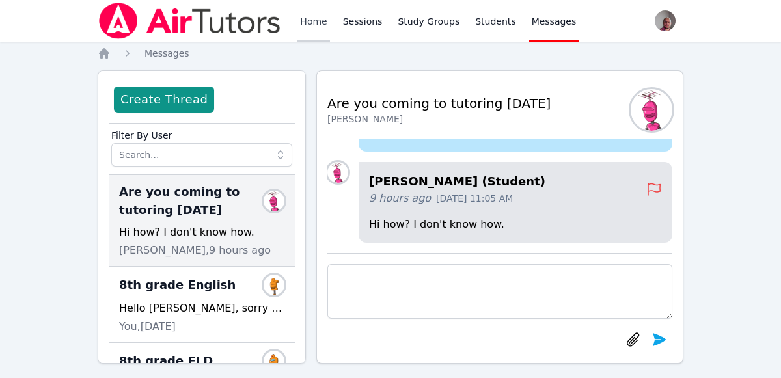
click at [302, 26] on link "Home" at bounding box center [313, 21] width 32 height 42
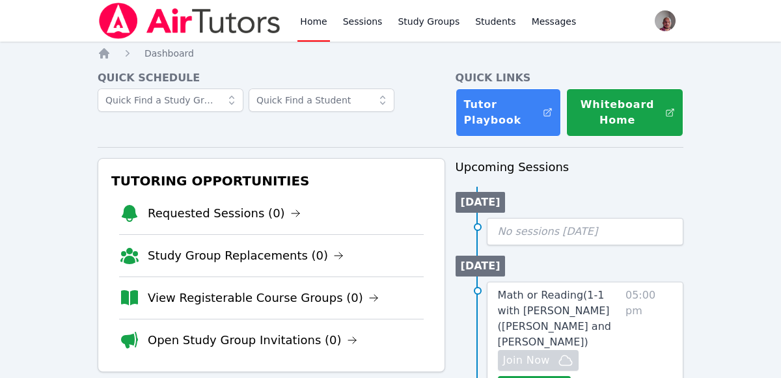
click at [665, 20] on span "button" at bounding box center [665, 21] width 29 height 29
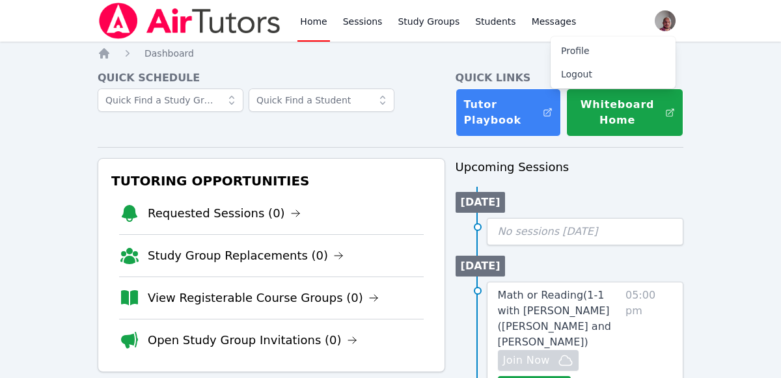
click at [719, 76] on div "Home Sessions Study Groups Students Messages Open user menu Anton Nikitin Profi…" at bounding box center [390, 332] width 781 height 665
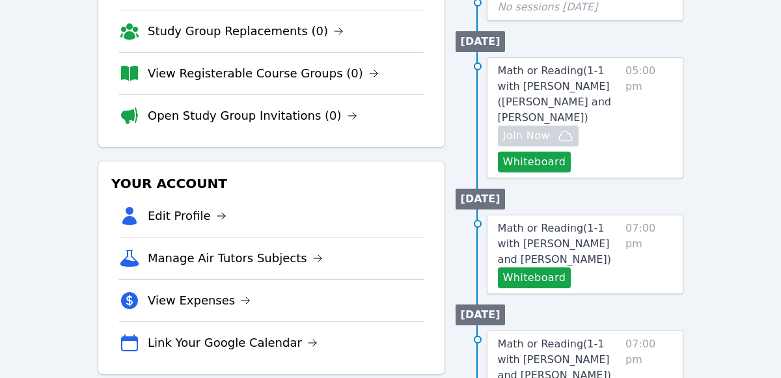
scroll to position [269, 0]
